Goal: Transaction & Acquisition: Register for event/course

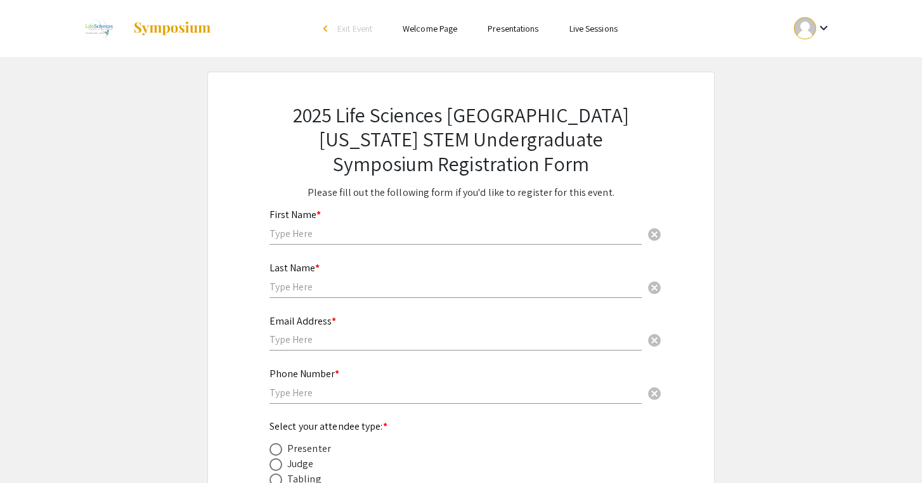
click at [306, 238] on input "text" at bounding box center [456, 233] width 372 height 13
type input "[PERSON_NAME]"
click at [305, 291] on input "text" at bounding box center [456, 286] width 372 height 13
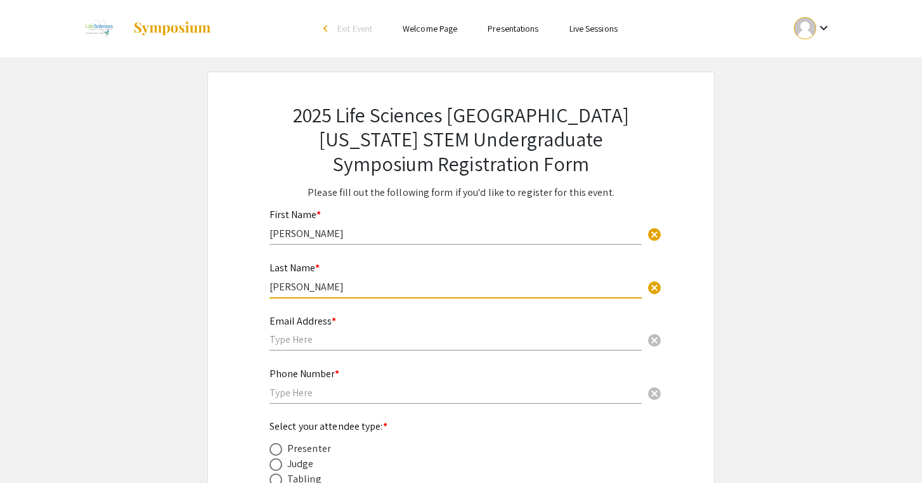
type input "[PERSON_NAME]"
click at [299, 331] on div "Email Address * cancel" at bounding box center [456, 327] width 372 height 48
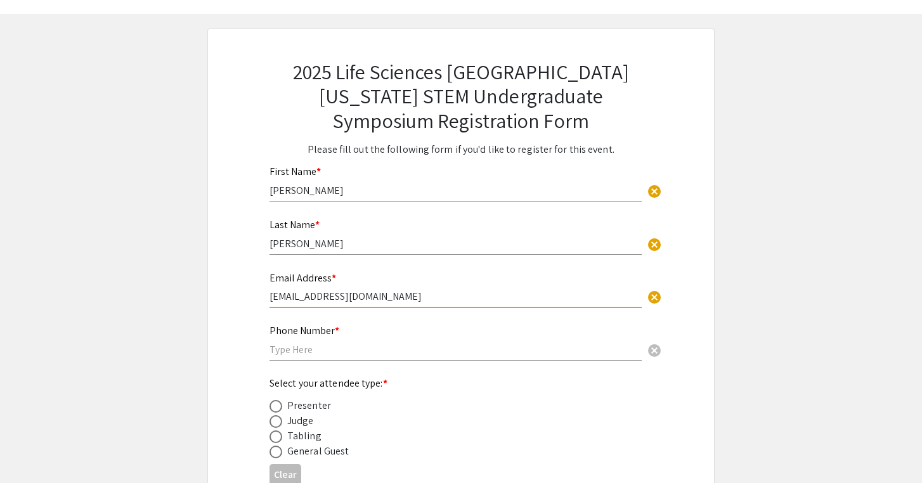
scroll to position [58, 0]
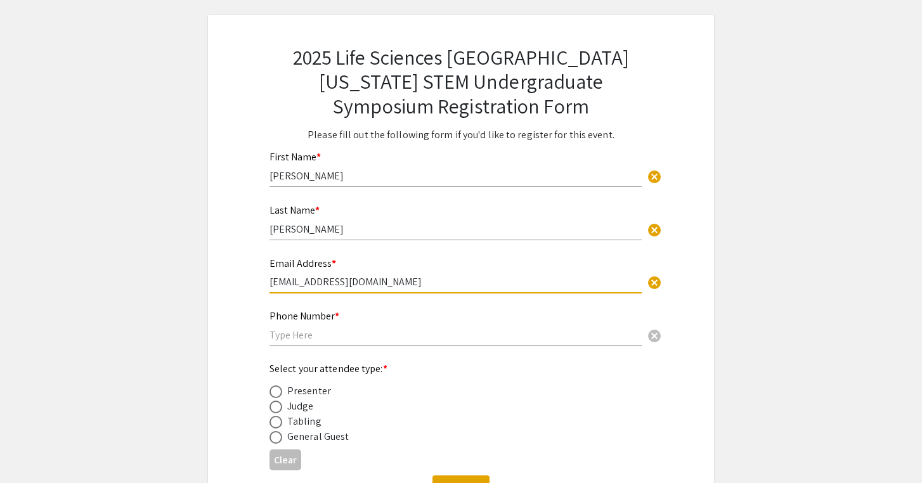
type input "[EMAIL_ADDRESS][DOMAIN_NAME]"
click at [295, 353] on div "Phone Number * cancel" at bounding box center [456, 328] width 372 height 61
click at [291, 343] on div "Phone Number * cancel" at bounding box center [456, 322] width 372 height 48
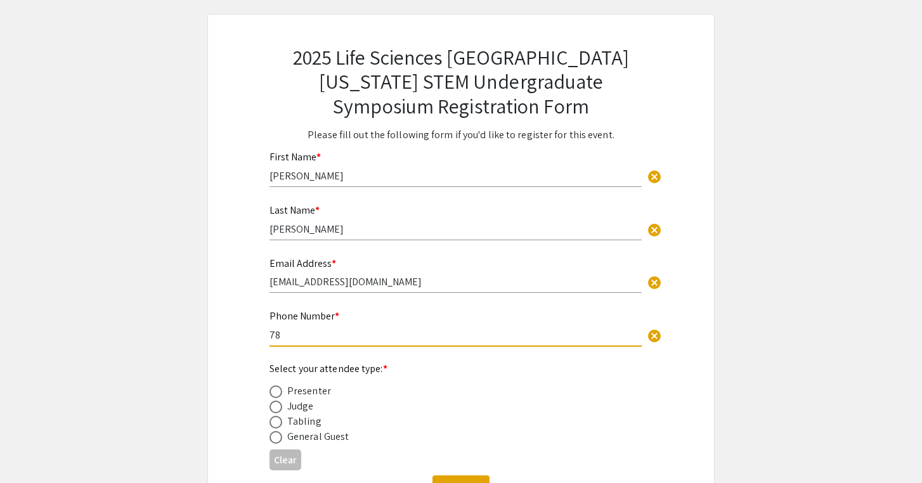
type input "7863538703"
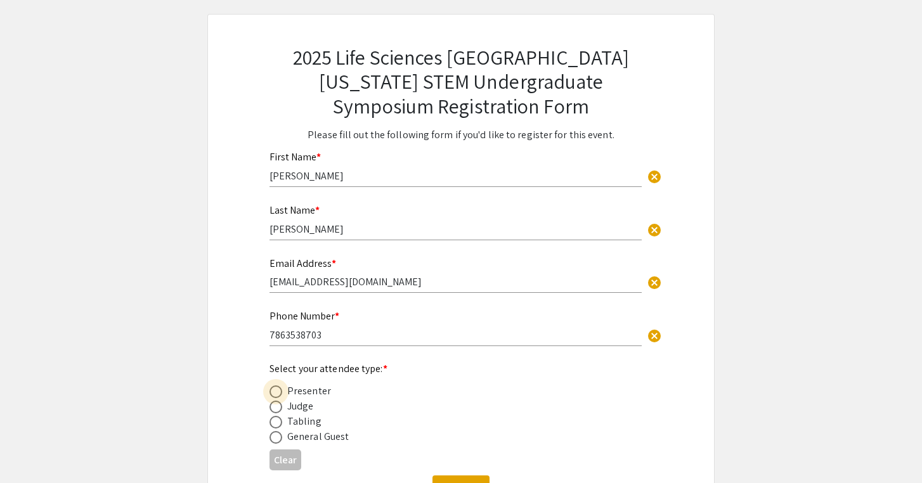
click at [276, 398] on span at bounding box center [276, 392] width 13 height 13
click at [276, 398] on input "radio" at bounding box center [276, 392] width 13 height 13
click at [291, 459] on button "Clear" at bounding box center [286, 460] width 32 height 21
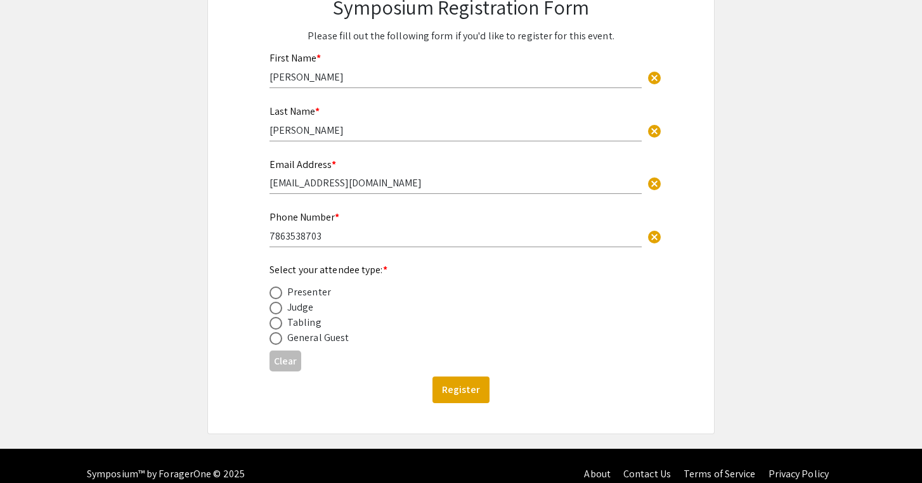
scroll to position [171, 0]
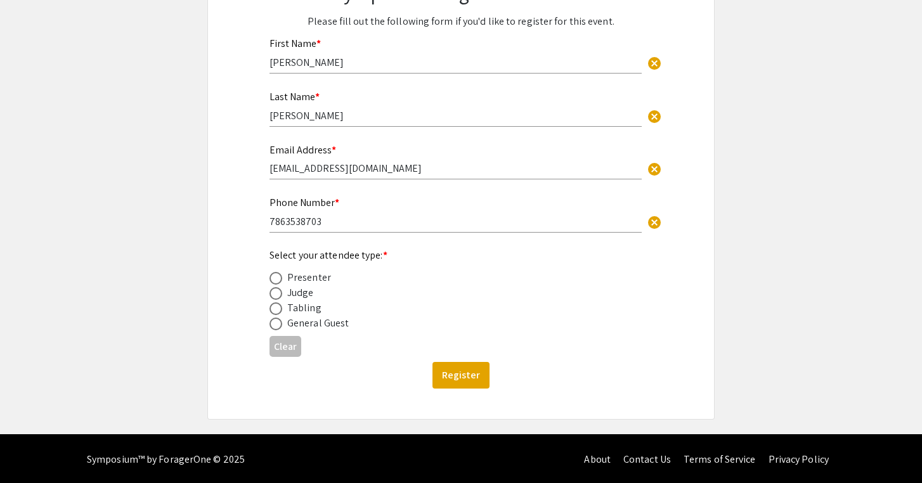
click at [278, 279] on span at bounding box center [276, 278] width 13 height 13
click at [278, 279] on input "radio" at bounding box center [276, 278] width 13 height 13
radio input "true"
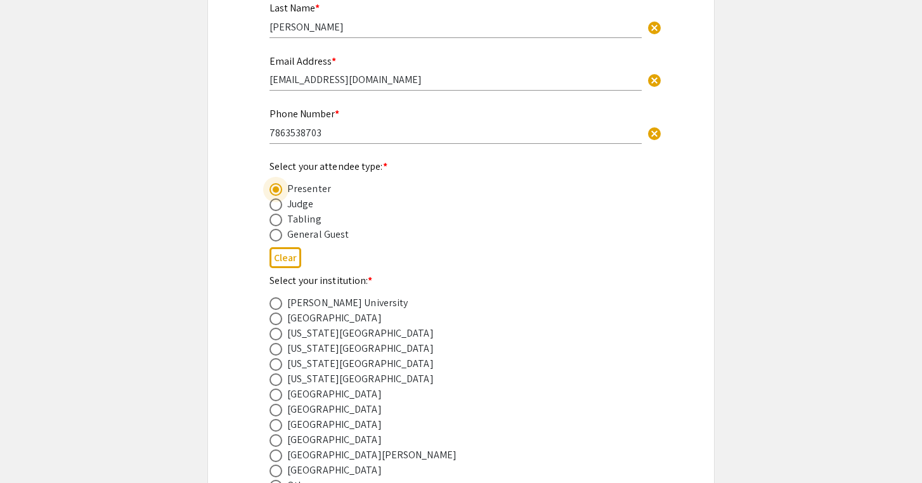
scroll to position [267, 0]
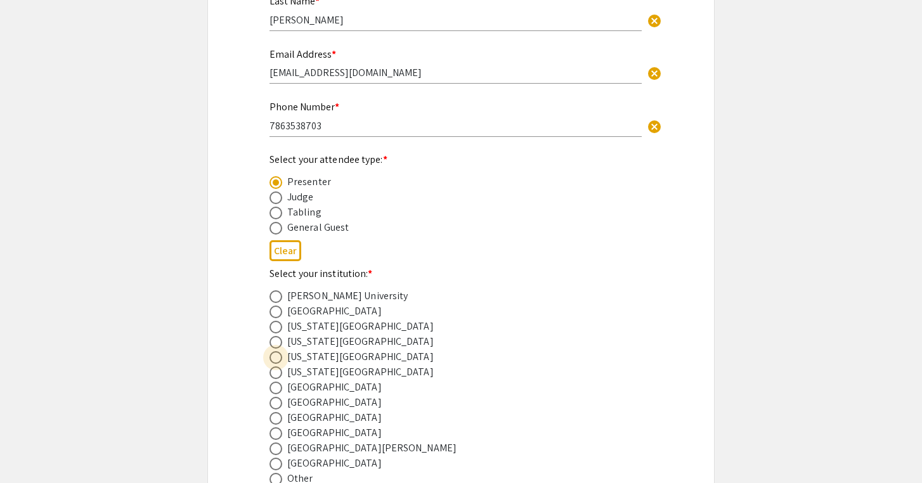
click at [275, 362] on span at bounding box center [276, 357] width 13 height 13
click at [275, 362] on input "radio" at bounding box center [276, 357] width 13 height 13
radio input "true"
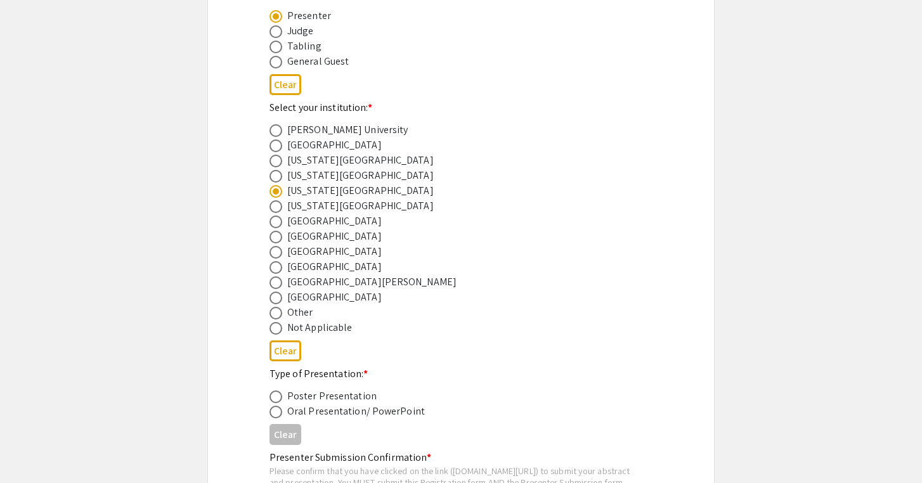
scroll to position [445, 0]
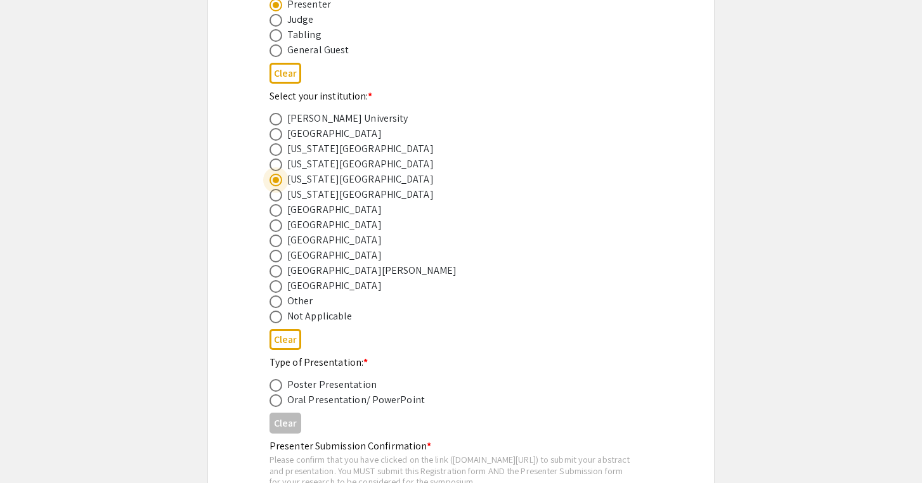
click at [274, 388] on span at bounding box center [276, 385] width 13 height 13
click at [274, 388] on input "radio" at bounding box center [276, 385] width 13 height 13
radio input "true"
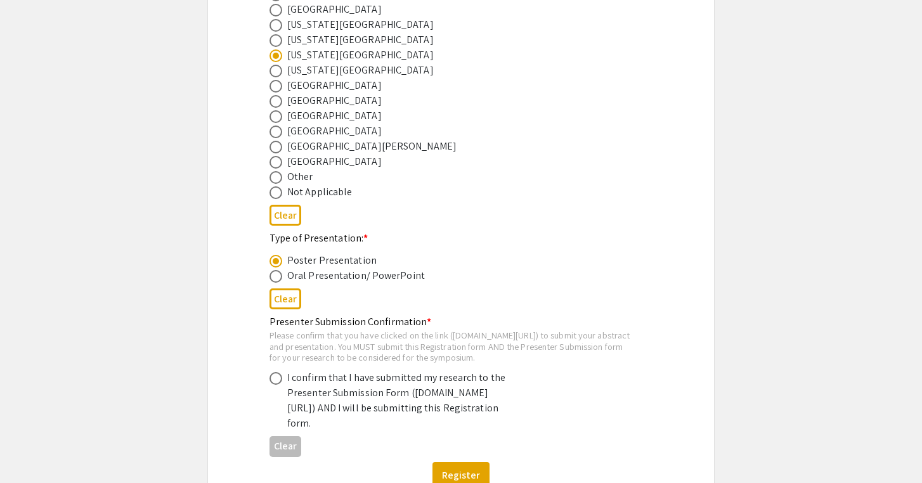
scroll to position [570, 0]
click at [278, 384] on span at bounding box center [276, 377] width 13 height 13
click at [278, 384] on input "radio" at bounding box center [276, 377] width 13 height 13
radio input "true"
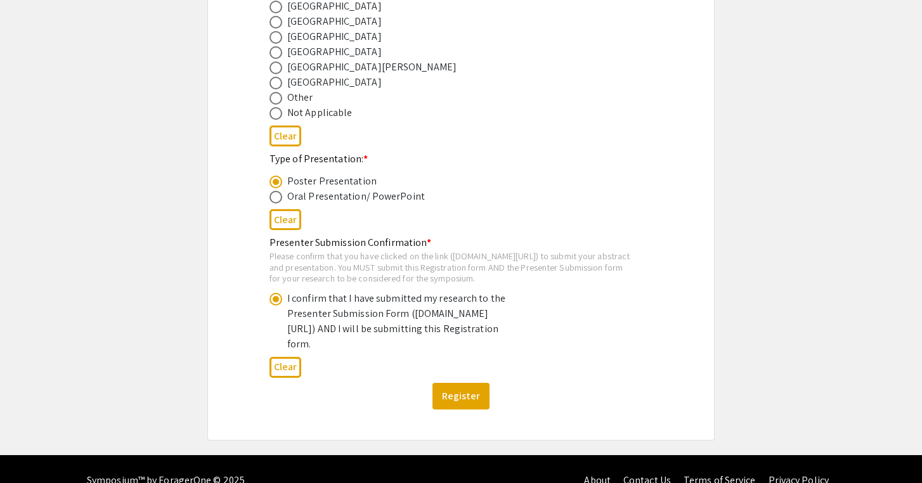
scroll to position [665, 0]
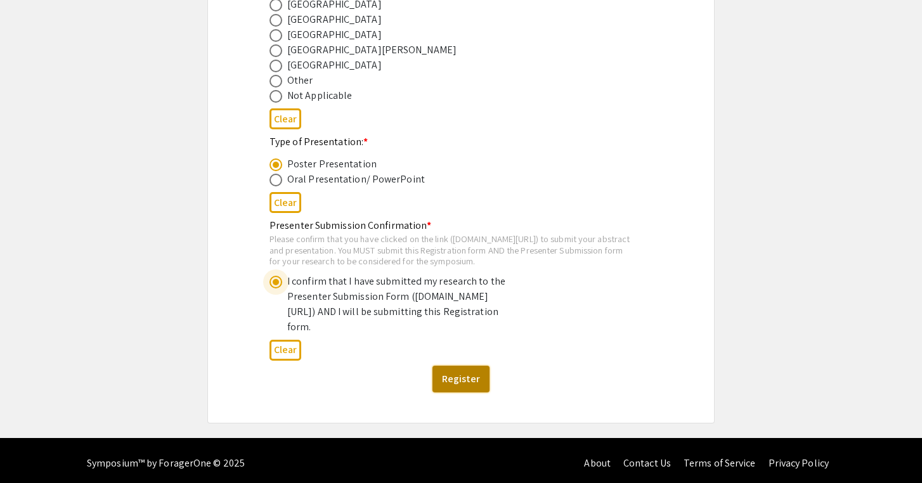
click at [467, 393] on button "Register" at bounding box center [461, 379] width 57 height 27
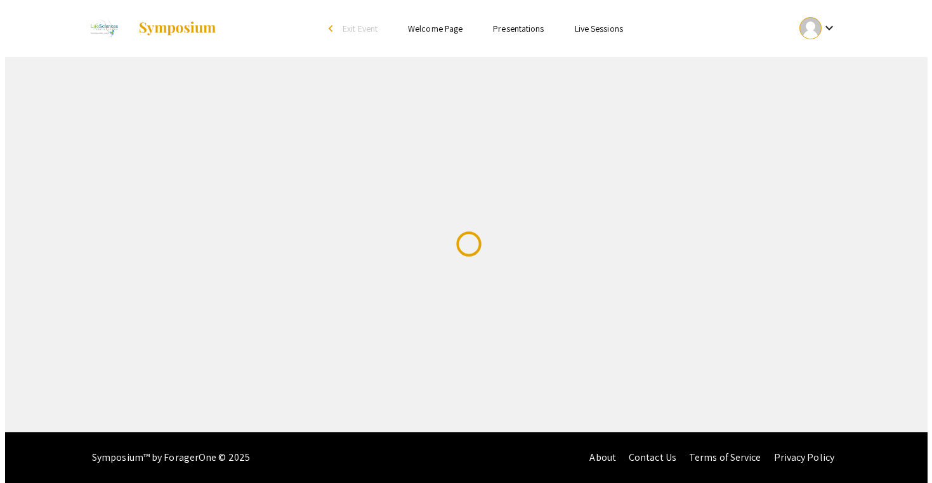
scroll to position [0, 0]
